Goal: Information Seeking & Learning: Learn about a topic

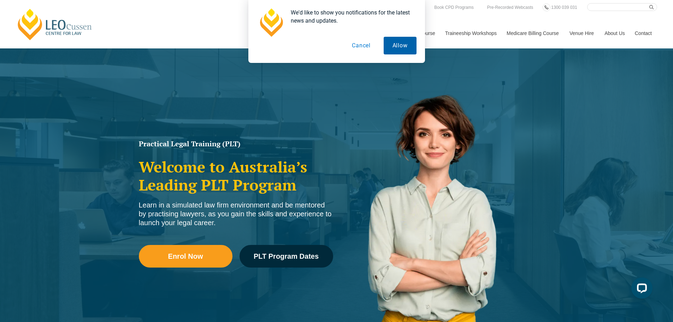
click at [395, 49] on button "Allow" at bounding box center [400, 46] width 33 height 18
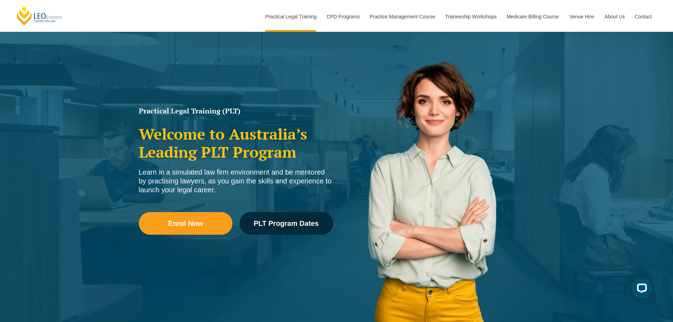
scroll to position [35, 0]
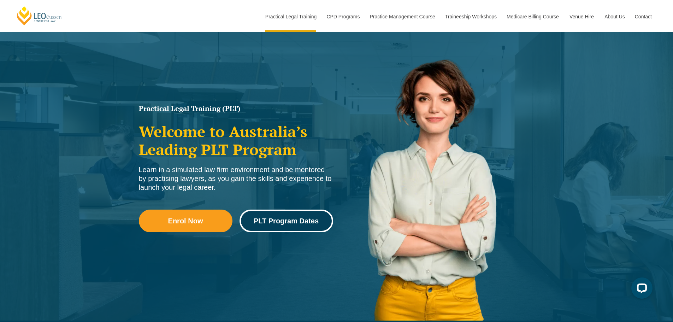
click at [286, 221] on span "PLT Program Dates" at bounding box center [286, 220] width 65 height 7
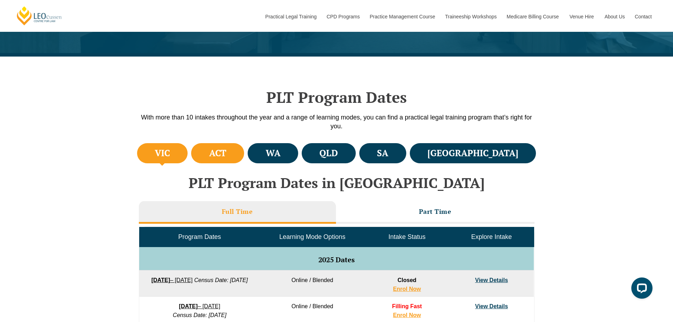
scroll to position [177, 0]
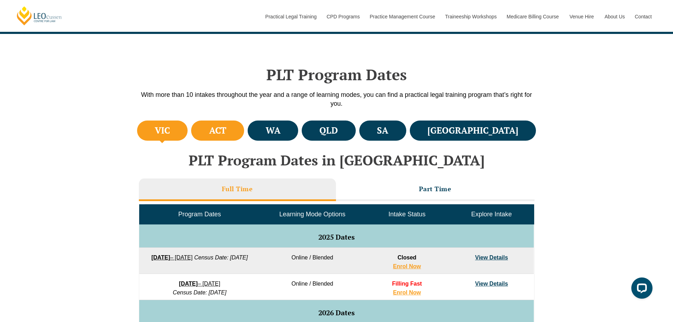
click at [227, 130] on h4 "ACT" at bounding box center [217, 131] width 17 height 12
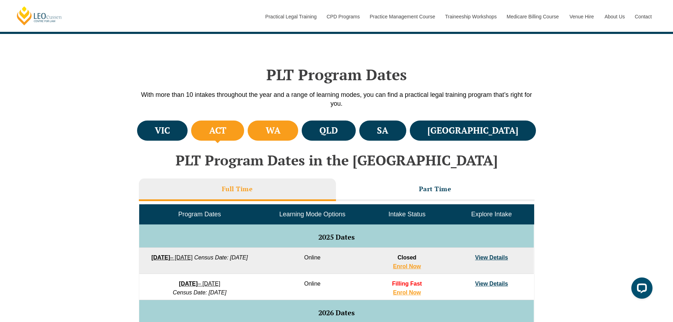
click at [298, 135] on li "WA" at bounding box center [273, 131] width 51 height 20
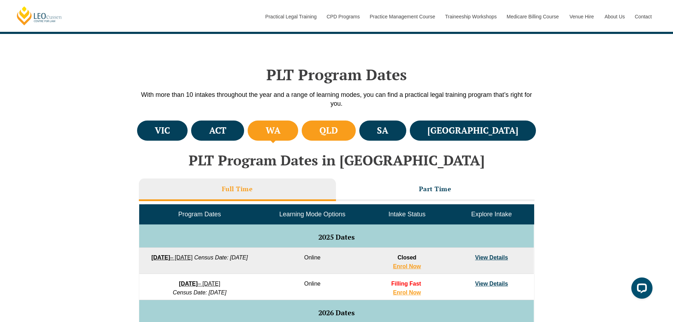
click at [338, 133] on h4 "QLD" at bounding box center [329, 131] width 18 height 12
click at [389, 128] on h4 "SA" at bounding box center [382, 131] width 11 height 12
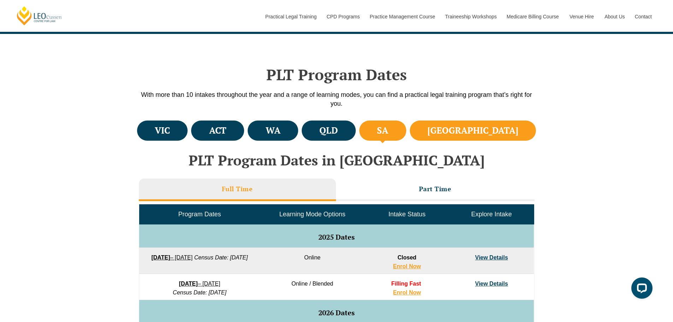
click at [498, 127] on h4 "NSW" at bounding box center [473, 131] width 91 height 12
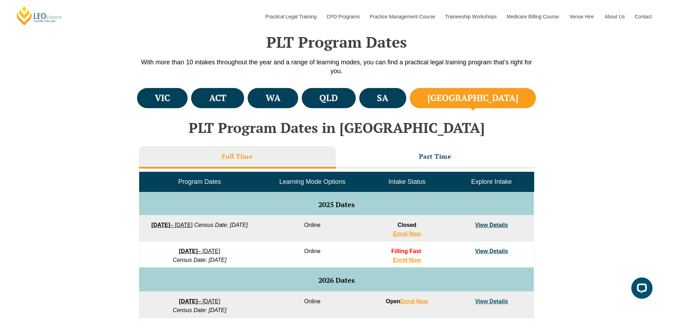
scroll to position [212, 0]
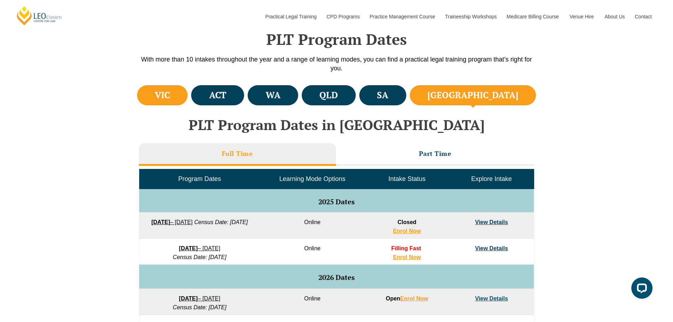
click at [162, 90] on h4 "VIC" at bounding box center [162, 95] width 15 height 12
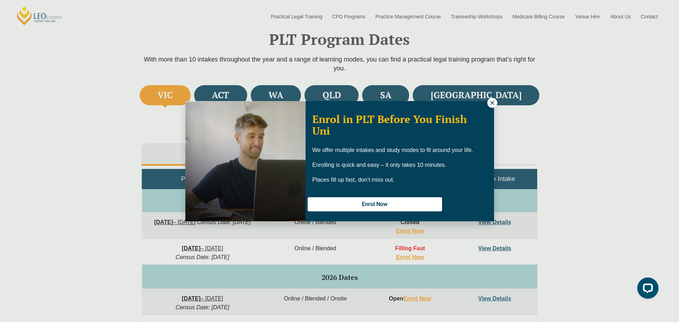
click at [493, 105] on icon at bounding box center [492, 103] width 6 height 6
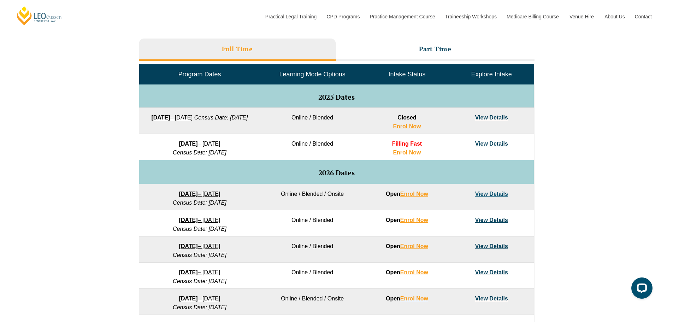
scroll to position [318, 0]
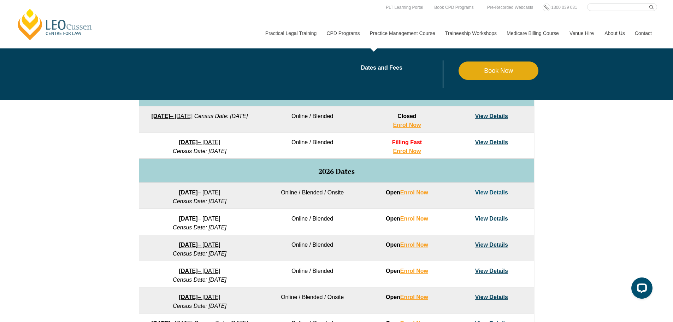
click at [404, 34] on link "Practice Management Course" at bounding box center [402, 33] width 75 height 30
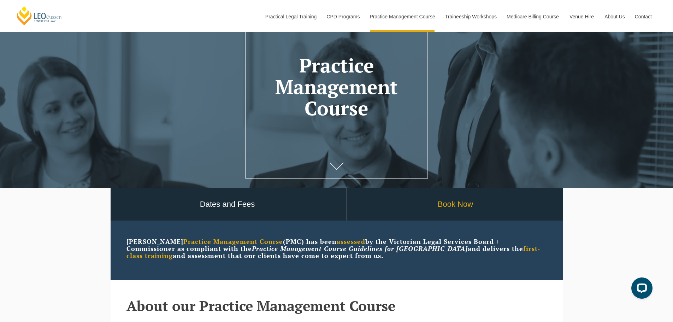
scroll to position [71, 0]
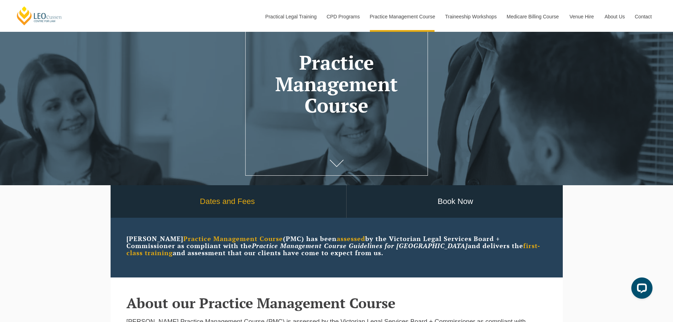
click at [216, 206] on link "Dates and Fees" at bounding box center [228, 201] width 238 height 33
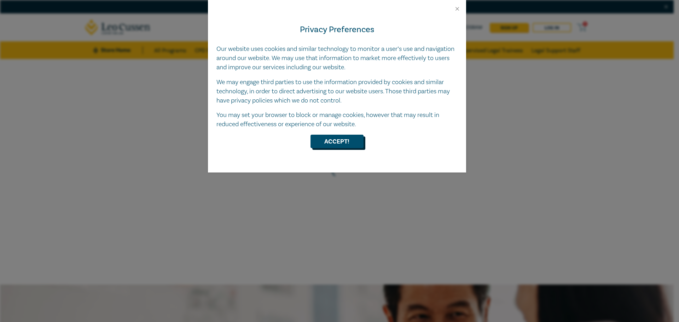
click at [335, 140] on button "Accept!" at bounding box center [336, 141] width 53 height 13
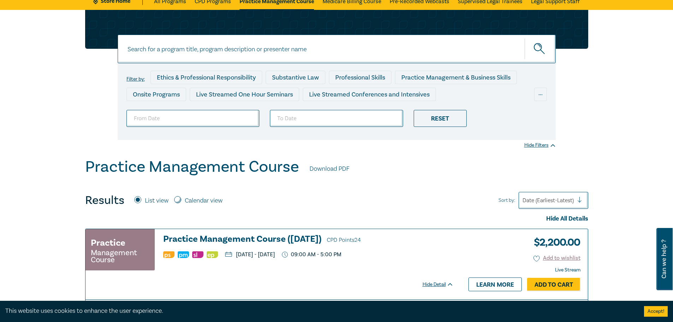
scroll to position [106, 0]
